Goal: Task Accomplishment & Management: Manage account settings

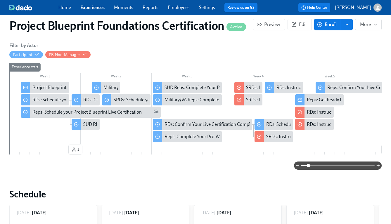
scroll to position [0, 1747]
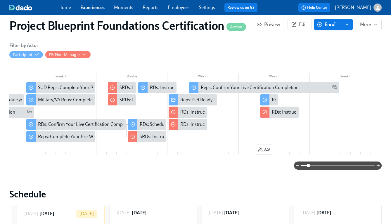
click at [92, 8] on link "Experiences" at bounding box center [92, 8] width 24 height 6
click at [91, 9] on link "Experiences" at bounding box center [92, 8] width 24 height 6
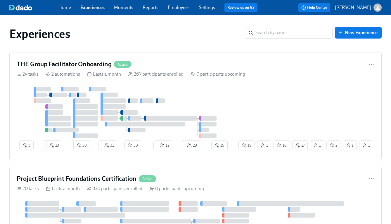
click at [174, 6] on link "Employees" at bounding box center [179, 8] width 22 height 6
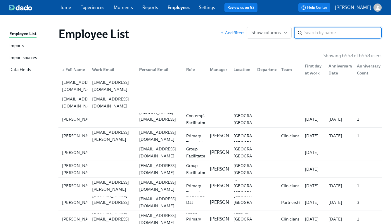
click at [28, 57] on div "Import sources" at bounding box center [22, 57] width 27 height 7
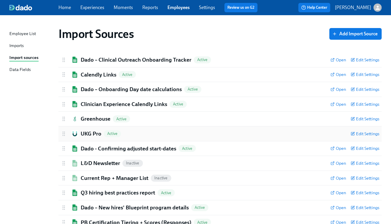
click at [96, 133] on h2 "UKG Pro" at bounding box center [91, 134] width 21 height 8
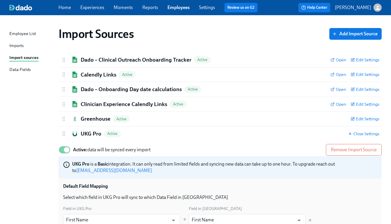
click at [174, 5] on link "Employees" at bounding box center [178, 8] width 22 height 6
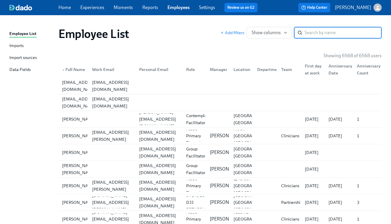
click at [328, 31] on input "search" at bounding box center [343, 33] width 77 height 12
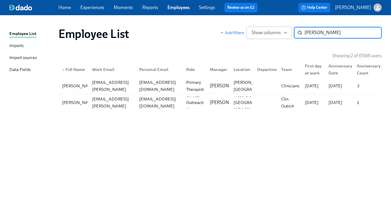
type input "[PERSON_NAME]"
click at [262, 32] on span "Show columns" at bounding box center [269, 33] width 35 height 6
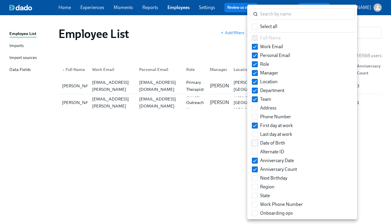
drag, startPoint x: 255, startPoint y: 161, endPoint x: 255, endPoint y: 140, distance: 21.0
click at [255, 161] on input "Anniversary Date" at bounding box center [254, 160] width 5 height 5
checkbox input "false"
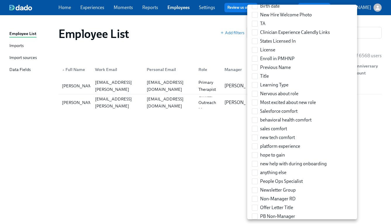
scroll to position [817, 0]
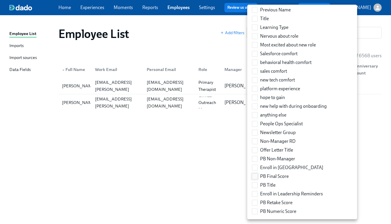
click at [257, 175] on input "PB Final Score" at bounding box center [254, 176] width 5 height 5
checkbox input "true"
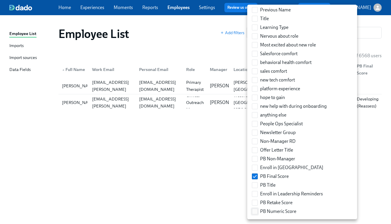
click at [257, 211] on input "PB Numeric Score" at bounding box center [254, 211] width 5 height 5
checkbox input "true"
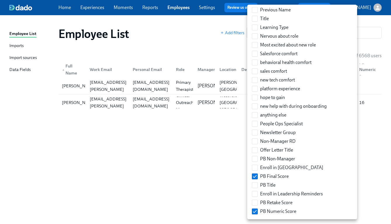
click at [357, 138] on div at bounding box center [195, 112] width 391 height 224
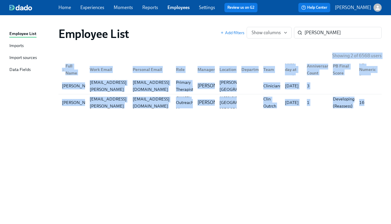
drag, startPoint x: 60, startPoint y: 59, endPoint x: 396, endPoint y: 114, distance: 340.6
click at [391, 114] on html "Home Experiences Moments Reports Employees Settings Review us on G2 Help Center…" at bounding box center [195, 112] width 391 height 224
click at [281, 150] on div "Employee List Add filters Show columns [PERSON_NAME] ​ Showing 2 of 6568 users …" at bounding box center [195, 116] width 372 height 188
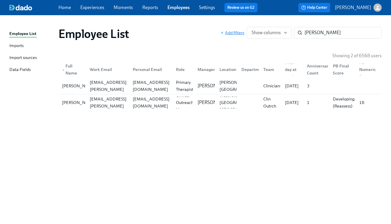
click at [235, 33] on span "Add filters" at bounding box center [232, 33] width 24 height 6
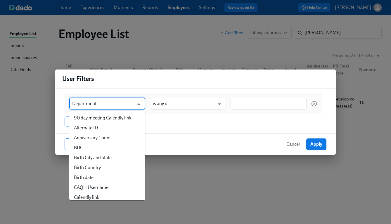
click at [129, 103] on input "Department" at bounding box center [103, 104] width 62 height 12
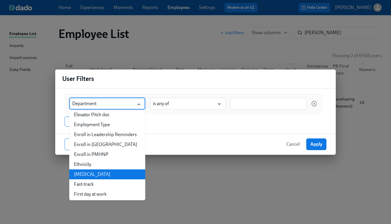
scroll to position [177, 0]
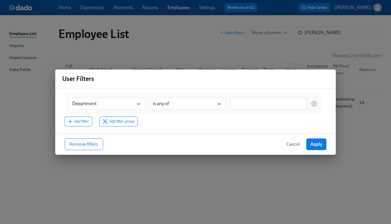
click at [287, 146] on span "Cancel" at bounding box center [292, 144] width 13 height 6
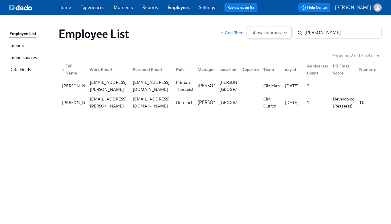
click at [280, 36] on button "Show columns" at bounding box center [269, 33] width 45 height 12
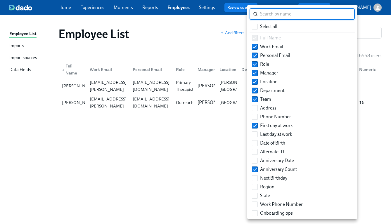
click at [356, 137] on div at bounding box center [195, 112] width 391 height 224
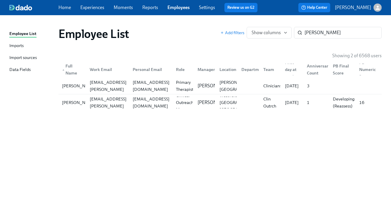
click at [98, 7] on link "Experiences" at bounding box center [92, 8] width 24 height 6
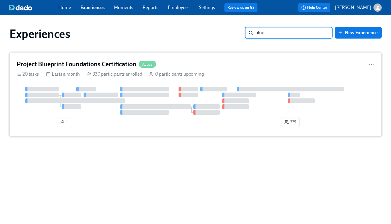
type input "blue"
click at [44, 67] on h4 "Project Blueprint Foundations Certification" at bounding box center [77, 64] width 120 height 9
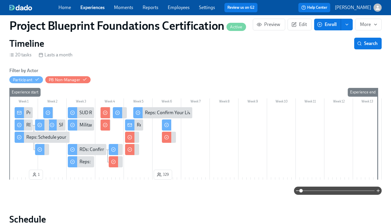
scroll to position [72, 0]
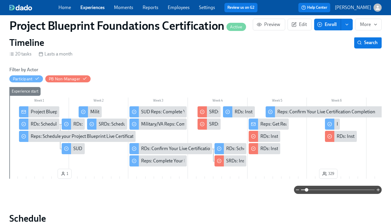
drag, startPoint x: 301, startPoint y: 189, endPoint x: 306, endPoint y: 189, distance: 5.3
click at [306, 189] on span at bounding box center [307, 190] width 4 height 4
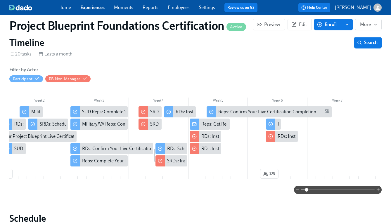
scroll to position [0, 65]
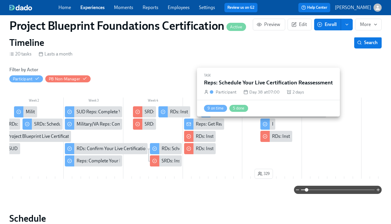
click at [270, 123] on div "Reps: Schedule Your Live Certification Reassessment" at bounding box center [267, 124] width 15 height 11
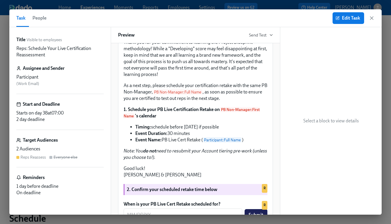
scroll to position [158, 0]
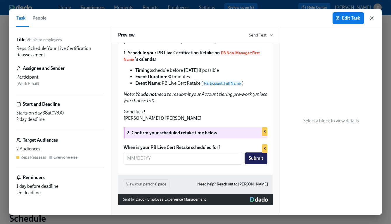
click at [370, 17] on icon "button" at bounding box center [372, 18] width 6 height 6
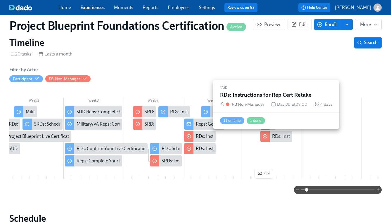
click at [283, 139] on div "RDs: Instructions for Rep Cert Retake" at bounding box center [309, 136] width 74 height 6
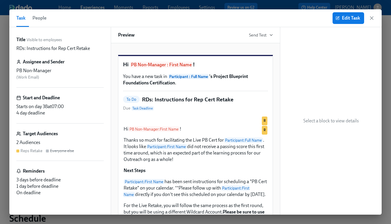
click at [42, 20] on span "People" at bounding box center [39, 18] width 14 height 8
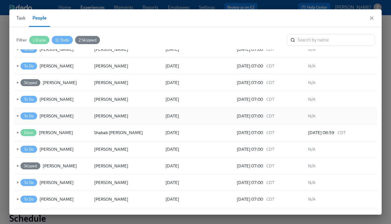
scroll to position [28, 0]
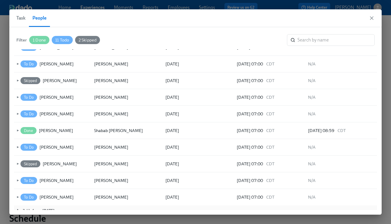
click at [21, 18] on span "Task" at bounding box center [20, 18] width 9 height 8
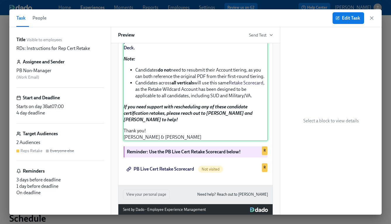
scroll to position [192, 0]
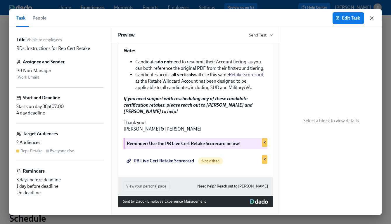
click at [372, 16] on icon "button" at bounding box center [372, 18] width 6 height 6
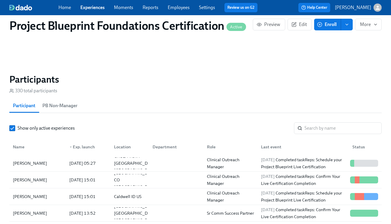
scroll to position [416, 0]
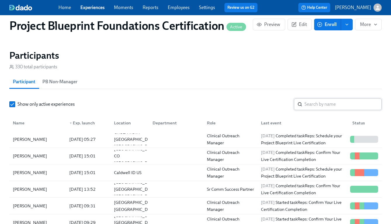
click at [313, 105] on input "search" at bounding box center [343, 104] width 77 height 12
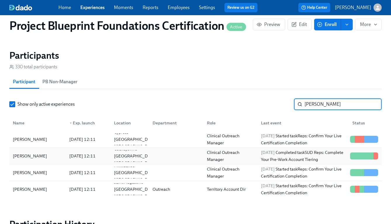
type input "[PERSON_NAME]"
click at [34, 159] on div "[PERSON_NAME]" at bounding box center [30, 156] width 39 height 7
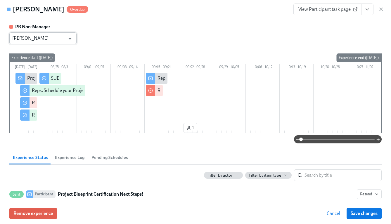
click at [35, 39] on input "[PERSON_NAME]" at bounding box center [38, 38] width 53 height 12
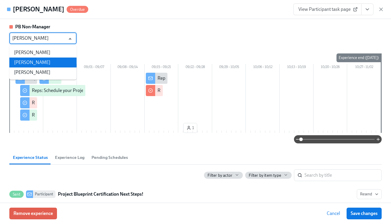
click at [46, 67] on li "[PERSON_NAME]" at bounding box center [42, 63] width 67 height 10
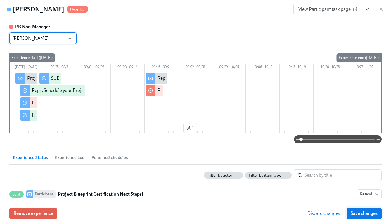
type input "[PERSON_NAME]"
click at [349, 212] on button "Save changes" at bounding box center [364, 214] width 35 height 12
type input "[PERSON_NAME]"
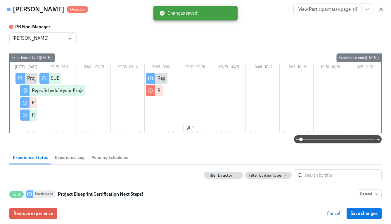
click at [383, 10] on icon "button" at bounding box center [381, 9] width 6 height 6
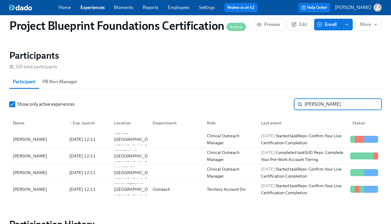
click at [337, 108] on input "[PERSON_NAME]" at bounding box center [343, 104] width 77 height 12
drag, startPoint x: 331, startPoint y: 108, endPoint x: 291, endPoint y: 105, distance: 40.2
click at [291, 105] on div "Show only active experiences [PERSON_NAME] ​" at bounding box center [195, 104] width 372 height 12
type input "[PERSON_NAME]"
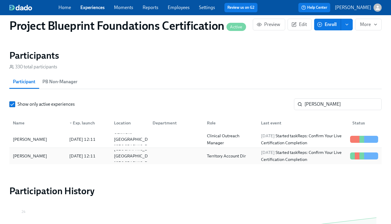
click at [53, 161] on div "[PERSON_NAME]" at bounding box center [38, 156] width 54 height 12
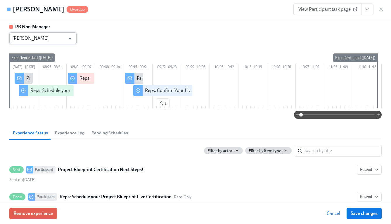
click at [60, 36] on input "[PERSON_NAME]" at bounding box center [38, 38] width 53 height 12
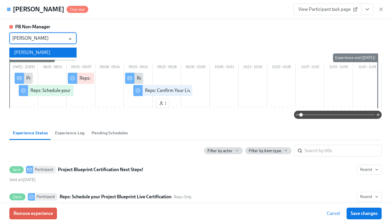
click at [58, 55] on li "[PERSON_NAME]" at bounding box center [42, 53] width 67 height 10
type input "[PERSON_NAME]"
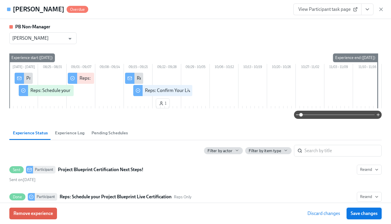
click at [375, 213] on span "Save changes" at bounding box center [364, 214] width 27 height 6
type input "[PERSON_NAME]"
click at [382, 8] on icon "button" at bounding box center [381, 9] width 3 height 3
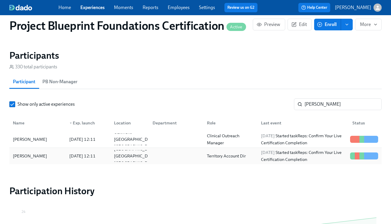
click at [30, 160] on div "[PERSON_NAME]" at bounding box center [30, 156] width 39 height 7
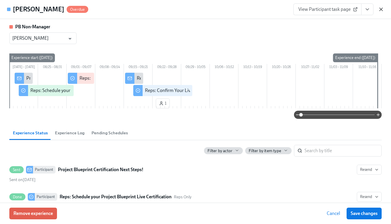
click at [382, 8] on icon "button" at bounding box center [381, 9] width 3 height 3
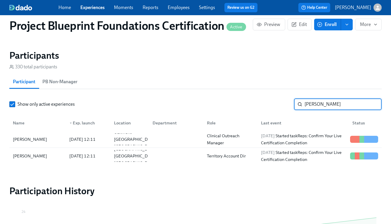
drag, startPoint x: 328, startPoint y: 106, endPoint x: 287, endPoint y: 104, distance: 41.0
click at [287, 104] on div "Show only active experiences [PERSON_NAME]" at bounding box center [195, 104] width 372 height 12
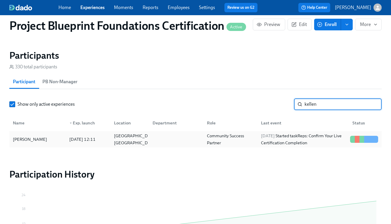
type input "kellen"
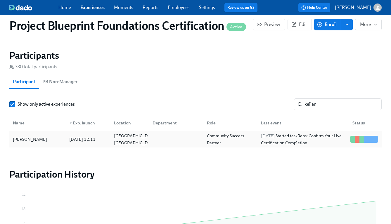
click at [30, 140] on div "[PERSON_NAME]" at bounding box center [30, 139] width 39 height 7
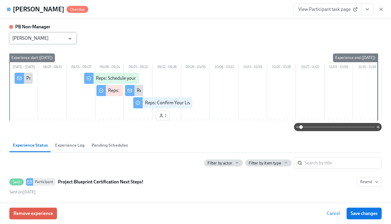
click at [40, 37] on input "[PERSON_NAME]" at bounding box center [38, 38] width 53 height 12
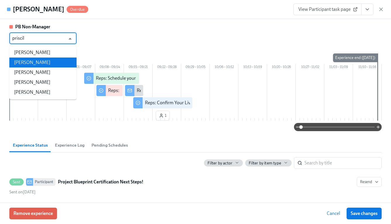
click at [37, 63] on li "[PERSON_NAME]" at bounding box center [42, 63] width 67 height 10
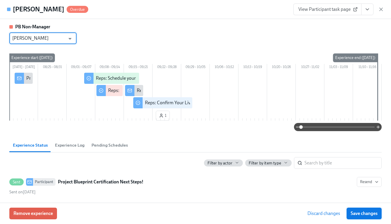
type input "[PERSON_NAME]"
click at [359, 214] on span "Save changes" at bounding box center [364, 214] width 27 height 6
type input "[PERSON_NAME]"
click at [381, 10] on icon "button" at bounding box center [381, 9] width 3 height 3
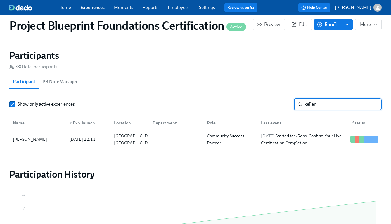
drag, startPoint x: 330, startPoint y: 106, endPoint x: 272, endPoint y: 103, distance: 57.6
click at [272, 103] on div "Show only active experiences kellen ​" at bounding box center [195, 104] width 372 height 12
type input "[PERSON_NAME]"
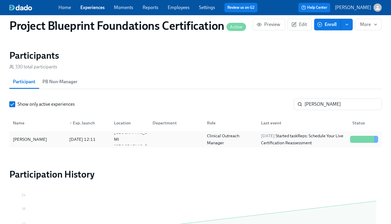
click at [42, 139] on div "[PERSON_NAME]" at bounding box center [30, 139] width 39 height 7
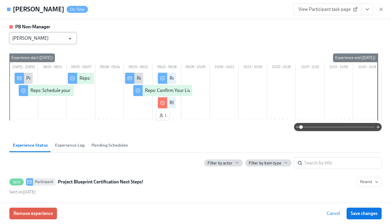
click at [42, 36] on input "[PERSON_NAME]" at bounding box center [38, 38] width 53 height 12
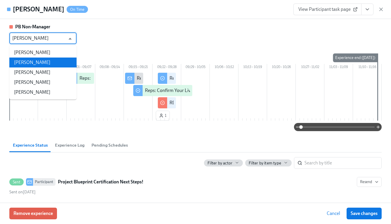
click at [41, 60] on li "[PERSON_NAME]" at bounding box center [42, 63] width 67 height 10
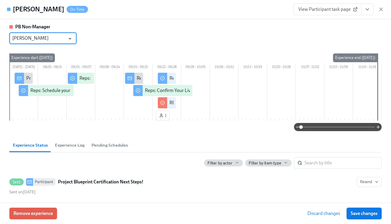
type input "[PERSON_NAME]"
click at [364, 216] on span "Save changes" at bounding box center [364, 214] width 27 height 6
type input "[PERSON_NAME]"
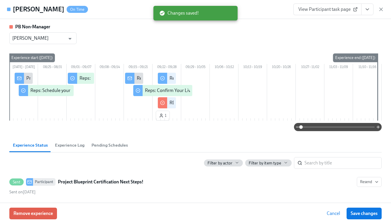
click at [376, 6] on div "View Participant task page" at bounding box center [338, 10] width 91 height 12
click at [381, 8] on icon "button" at bounding box center [381, 9] width 6 height 6
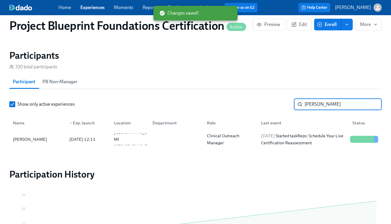
drag, startPoint x: 326, startPoint y: 107, endPoint x: 286, endPoint y: 102, distance: 40.6
click at [286, 102] on div "Show only active experiences [PERSON_NAME] ​" at bounding box center [195, 104] width 372 height 12
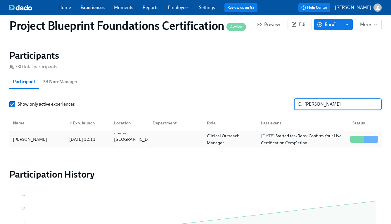
type input "[PERSON_NAME]"
click at [64, 137] on div "[PERSON_NAME]" at bounding box center [38, 140] width 54 height 12
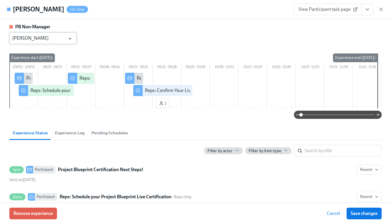
click at [47, 36] on input "[PERSON_NAME]" at bounding box center [38, 38] width 53 height 12
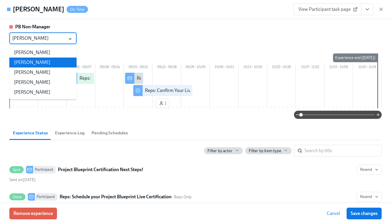
click at [36, 62] on li "[PERSON_NAME]" at bounding box center [42, 63] width 67 height 10
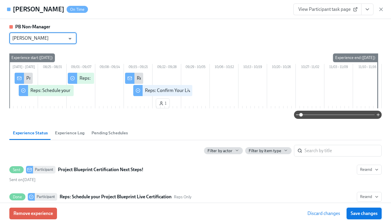
type input "[PERSON_NAME]"
click at [373, 213] on span "Save changes" at bounding box center [364, 214] width 27 height 6
type input "[PERSON_NAME]"
click at [377, 214] on span "Save changes" at bounding box center [364, 214] width 27 height 6
click at [380, 9] on icon "button" at bounding box center [381, 9] width 6 height 6
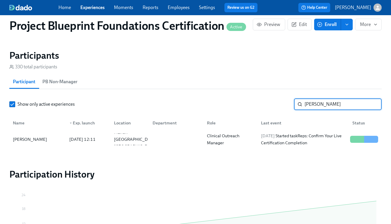
drag, startPoint x: 324, startPoint y: 104, endPoint x: 283, endPoint y: 104, distance: 41.2
click at [283, 104] on div "Show only active experiences [PERSON_NAME]" at bounding box center [195, 104] width 372 height 12
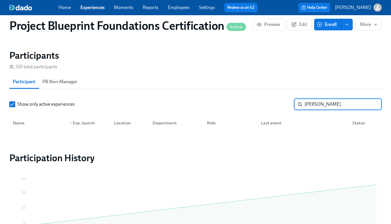
type input "[PERSON_NAME]"
drag, startPoint x: 337, startPoint y: 109, endPoint x: 278, endPoint y: 105, distance: 59.5
click at [278, 105] on div "Show only active experiences [PERSON_NAME] ​" at bounding box center [195, 104] width 372 height 12
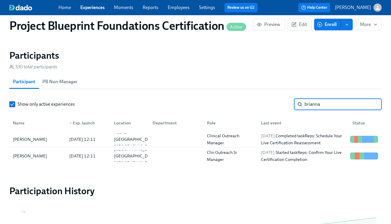
type input "brianna"
click at [39, 143] on div "[PERSON_NAME]" at bounding box center [30, 139] width 39 height 7
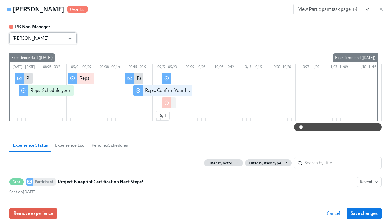
click at [39, 39] on input "[PERSON_NAME]" at bounding box center [38, 38] width 53 height 12
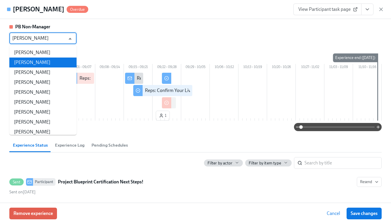
click at [42, 65] on li "[PERSON_NAME]" at bounding box center [42, 63] width 67 height 10
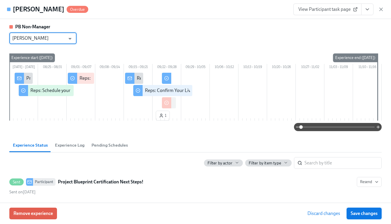
type input "[PERSON_NAME]"
click at [366, 214] on span "Save changes" at bounding box center [364, 214] width 27 height 6
type input "[PERSON_NAME]"
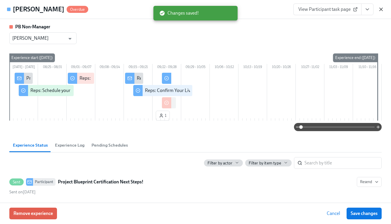
click at [380, 7] on icon "button" at bounding box center [381, 9] width 6 height 6
